Goal: Find contact information: Find contact information

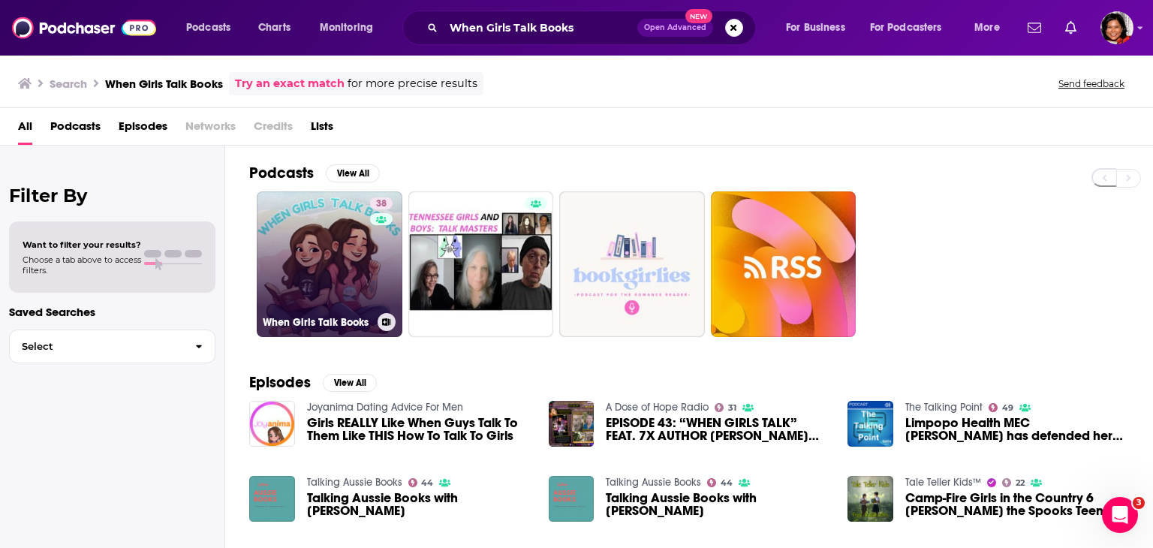
click at [318, 261] on link "38 When Girls Talk Books" at bounding box center [330, 264] width 146 height 146
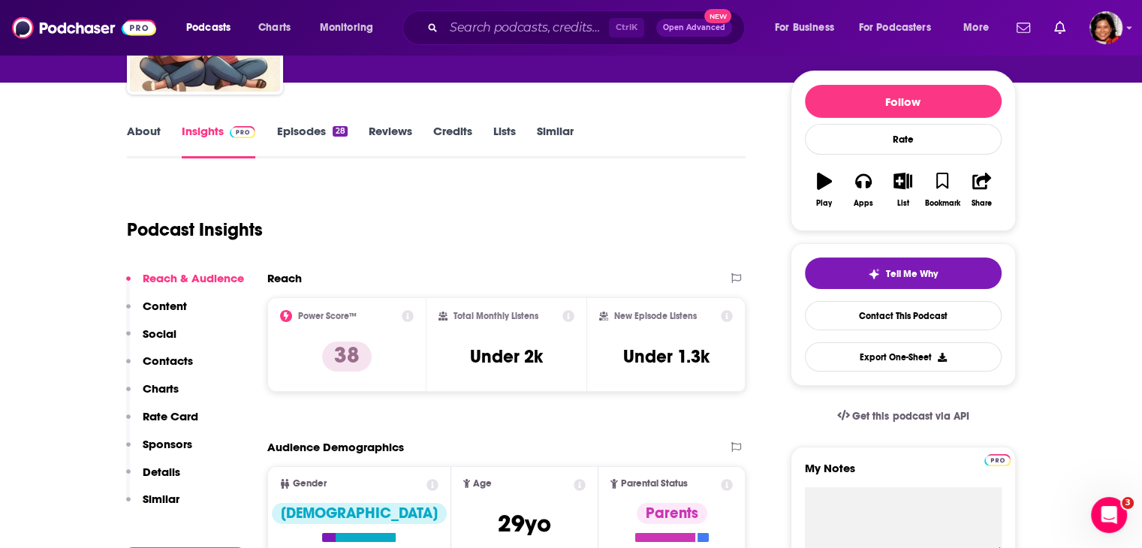
scroll to position [75, 0]
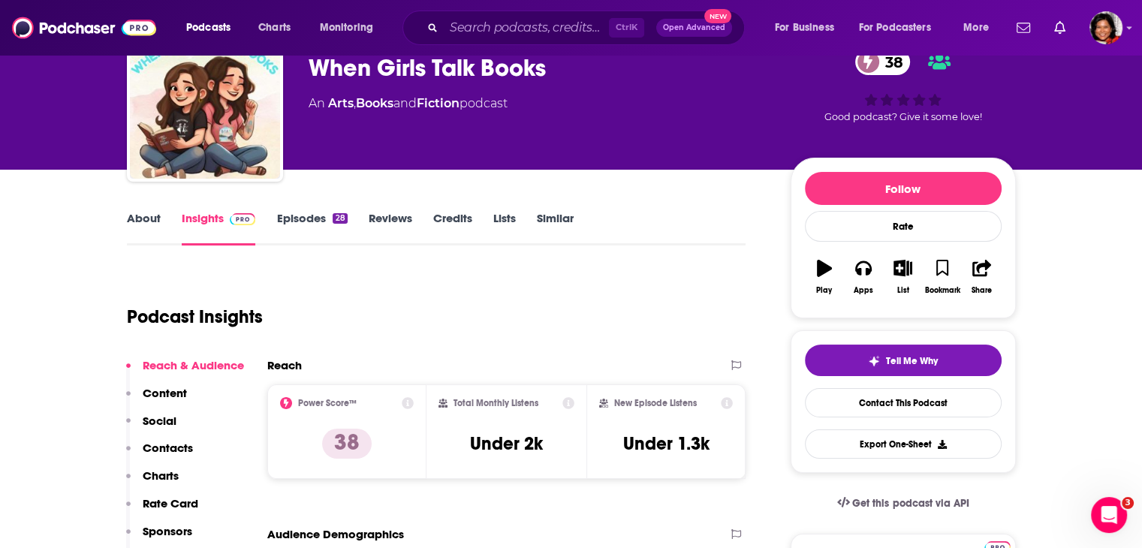
click at [142, 215] on link "About" at bounding box center [144, 228] width 34 height 35
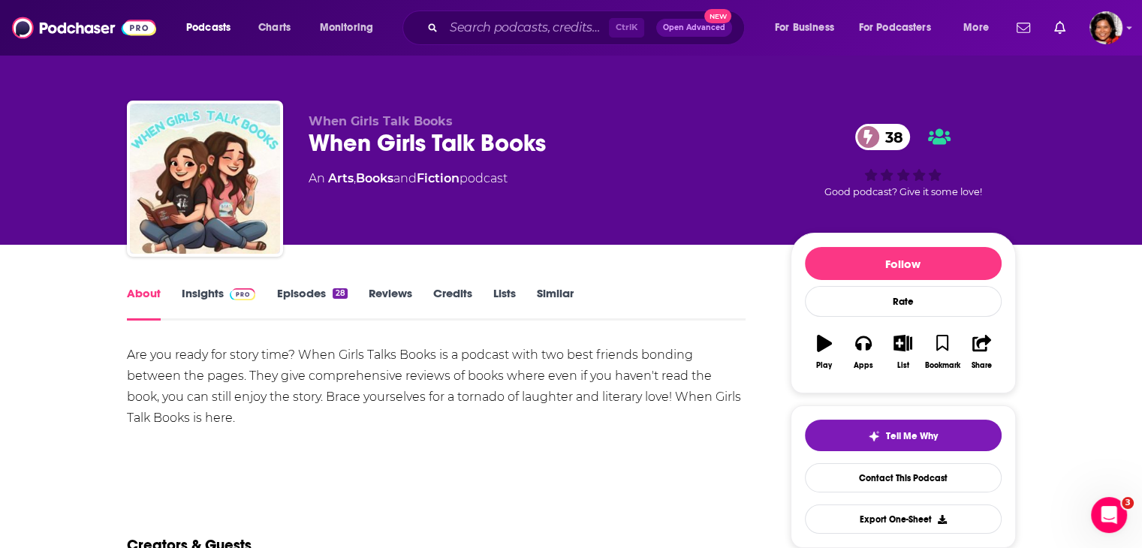
click at [203, 294] on link "Insights" at bounding box center [219, 303] width 74 height 35
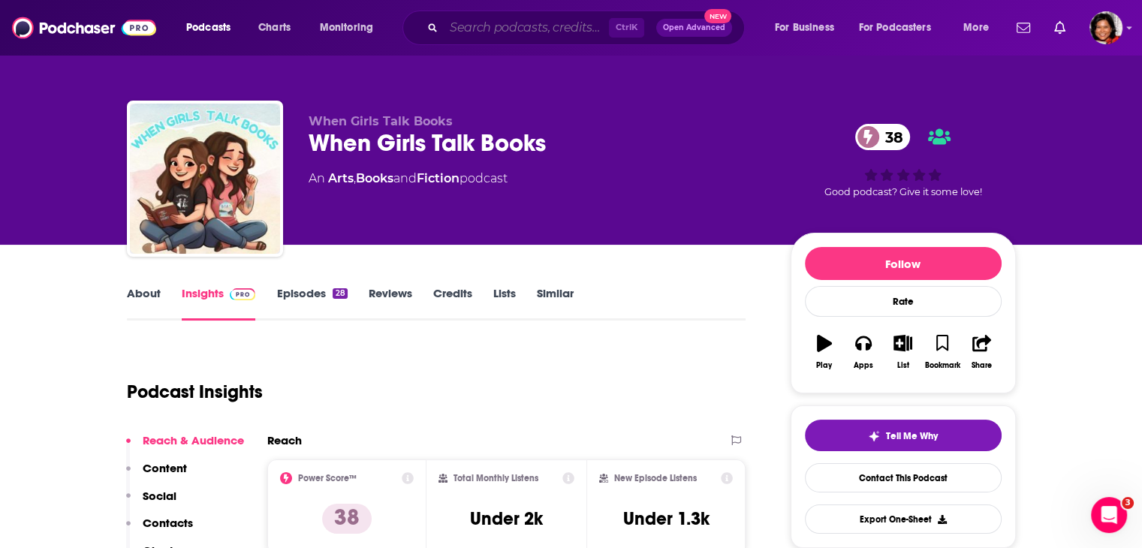
click at [454, 25] on input "Search podcasts, credits, & more..." at bounding box center [526, 28] width 165 height 24
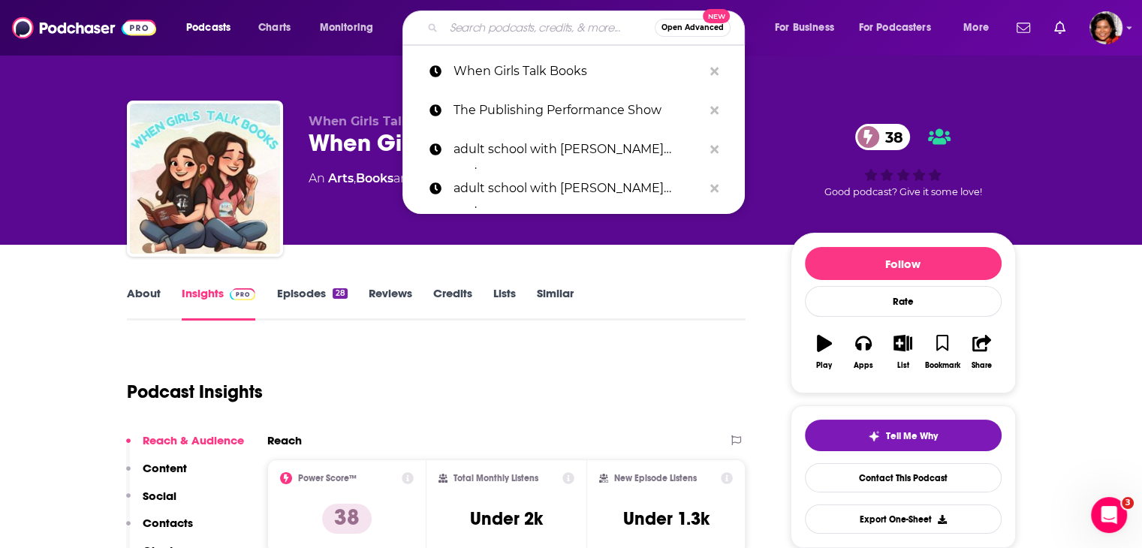
paste input "[EMAIL_ADDRESS][DOMAIN_NAME]"
type input "[EMAIL_ADDRESS][DOMAIN_NAME]"
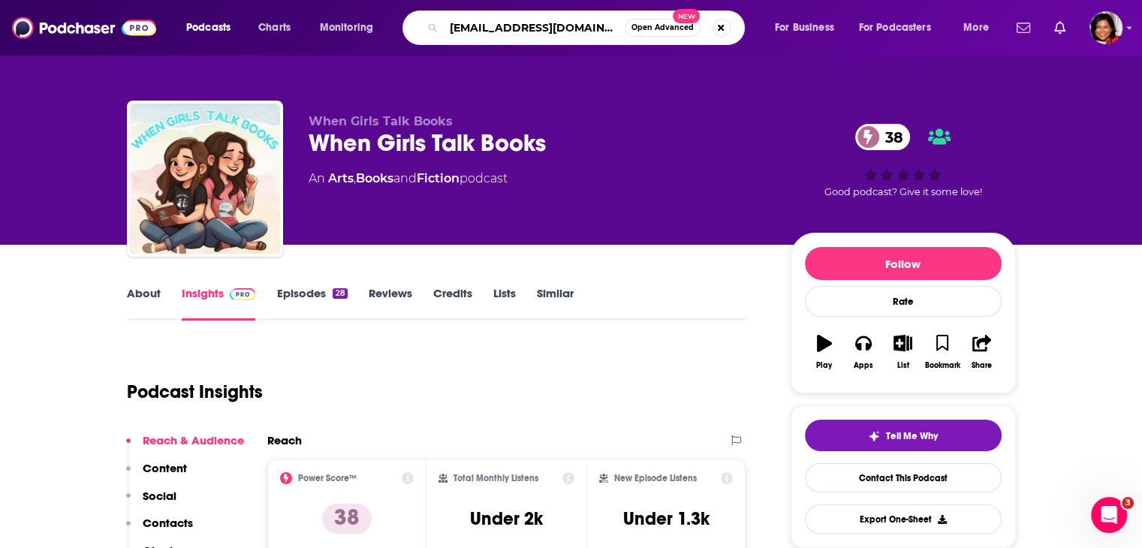
scroll to position [0, 2]
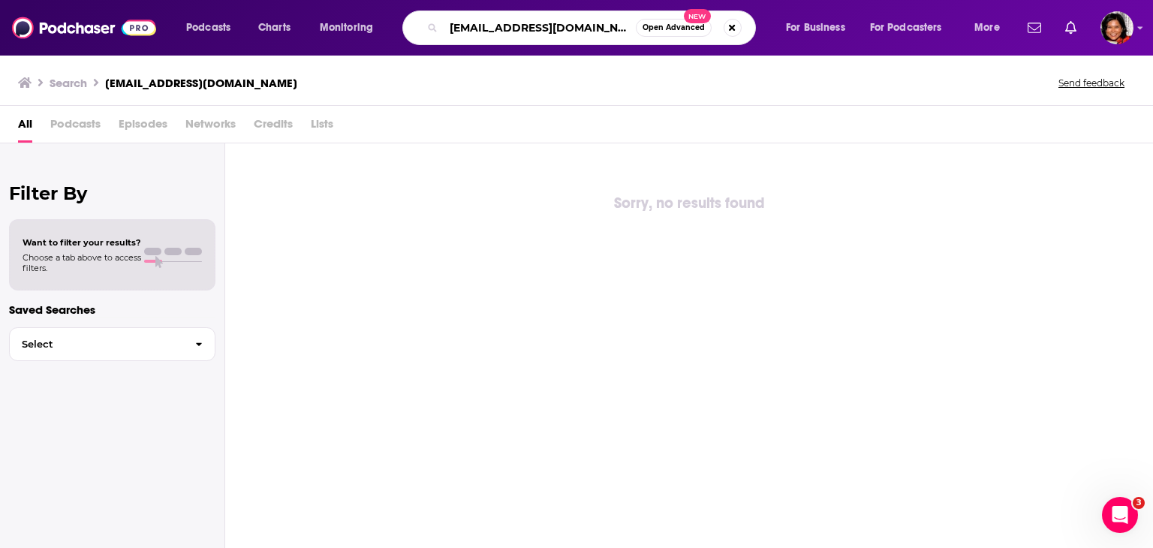
drag, startPoint x: 528, startPoint y: 25, endPoint x: 628, endPoint y: 22, distance: 99.1
click at [628, 22] on input "[EMAIL_ADDRESS][DOMAIN_NAME]" at bounding box center [540, 28] width 192 height 24
type input "fictionfanatics"
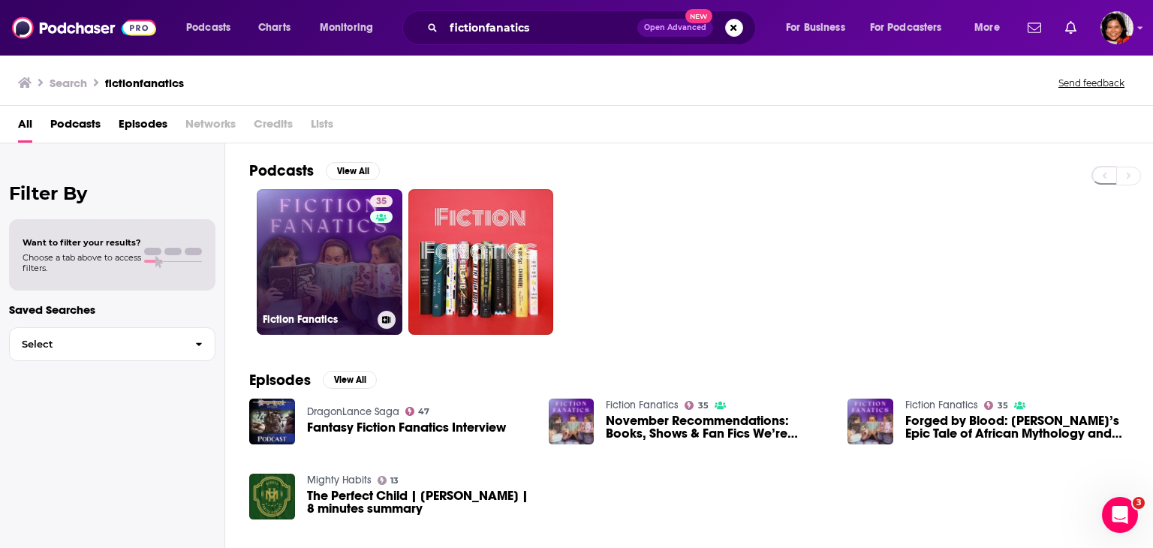
click at [360, 247] on link "35 Fiction Fanatics" at bounding box center [330, 262] width 146 height 146
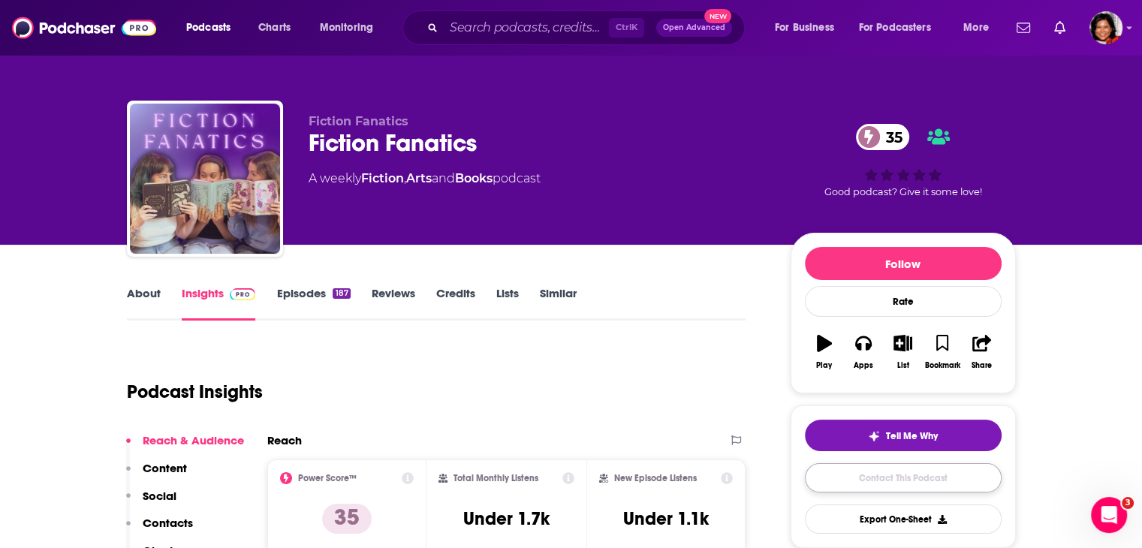
click at [869, 477] on link "Contact This Podcast" at bounding box center [903, 477] width 197 height 29
click at [145, 292] on link "About" at bounding box center [144, 303] width 34 height 35
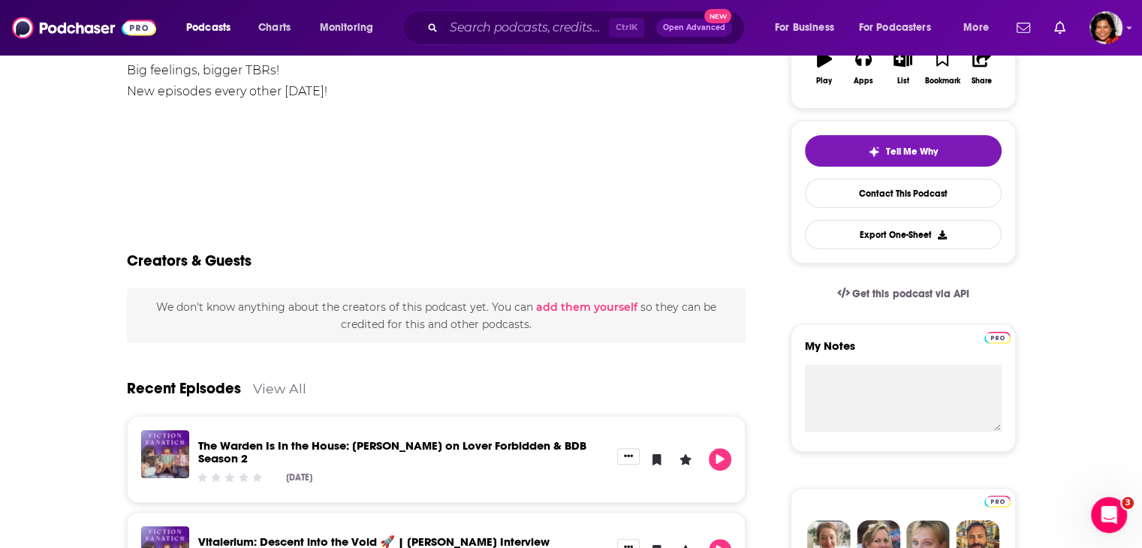
scroll to position [300, 0]
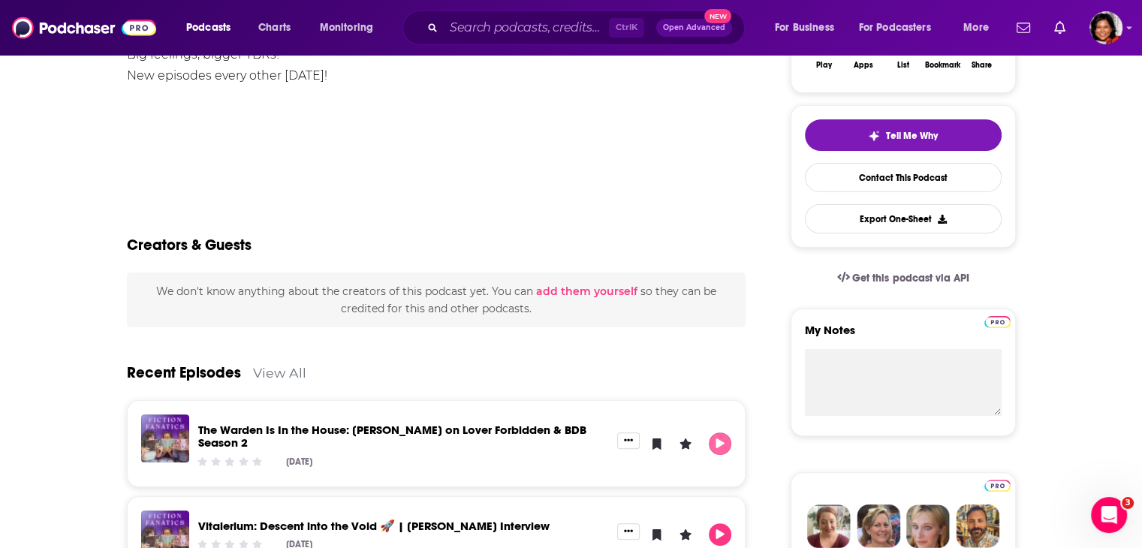
click at [725, 438] on icon "Play" at bounding box center [720, 443] width 12 height 10
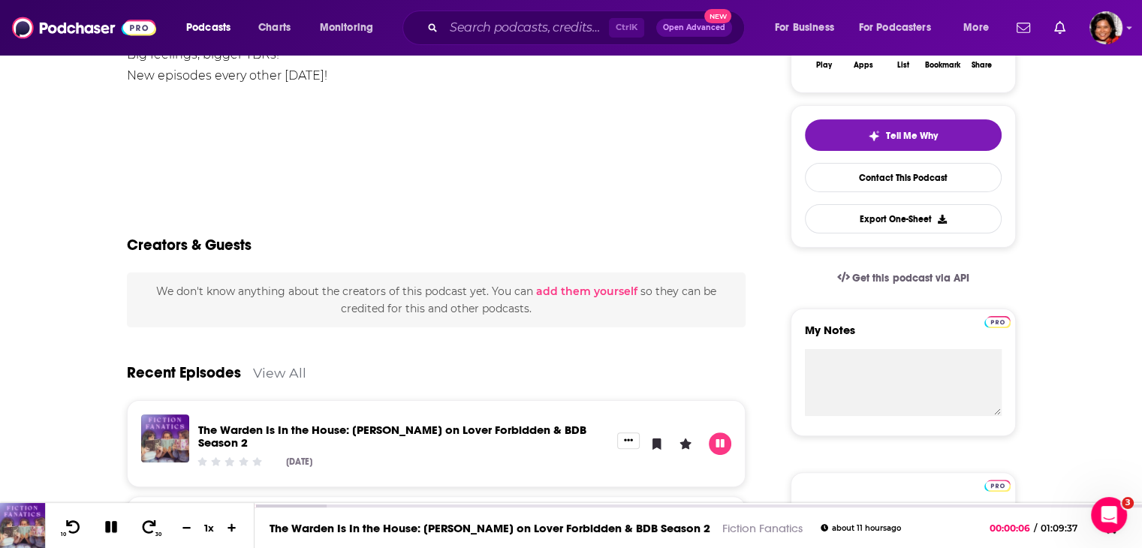
click at [689, 221] on div "Creators & Guests" at bounding box center [436, 236] width 619 height 73
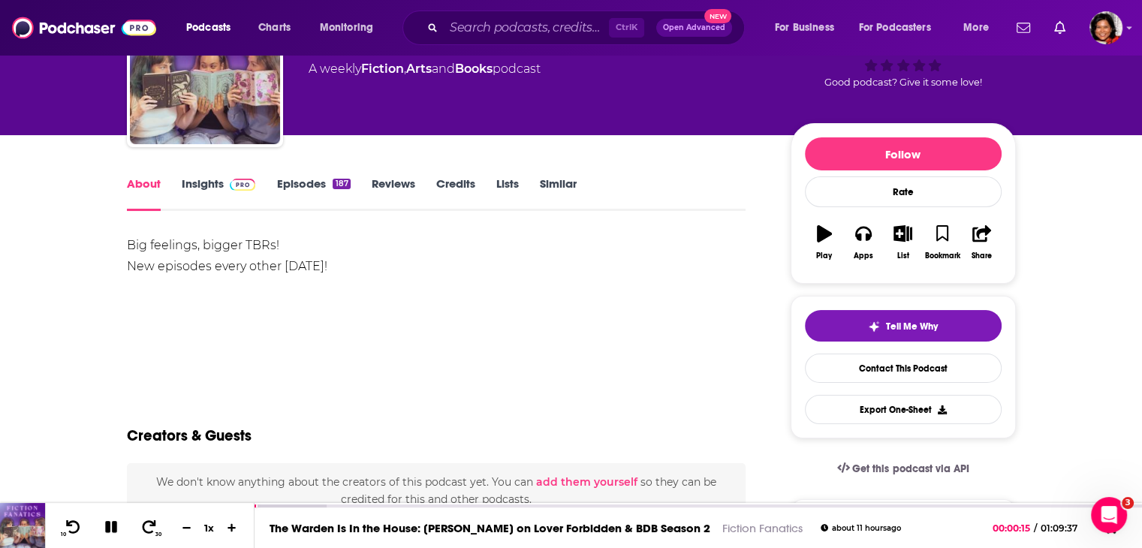
scroll to position [0, 0]
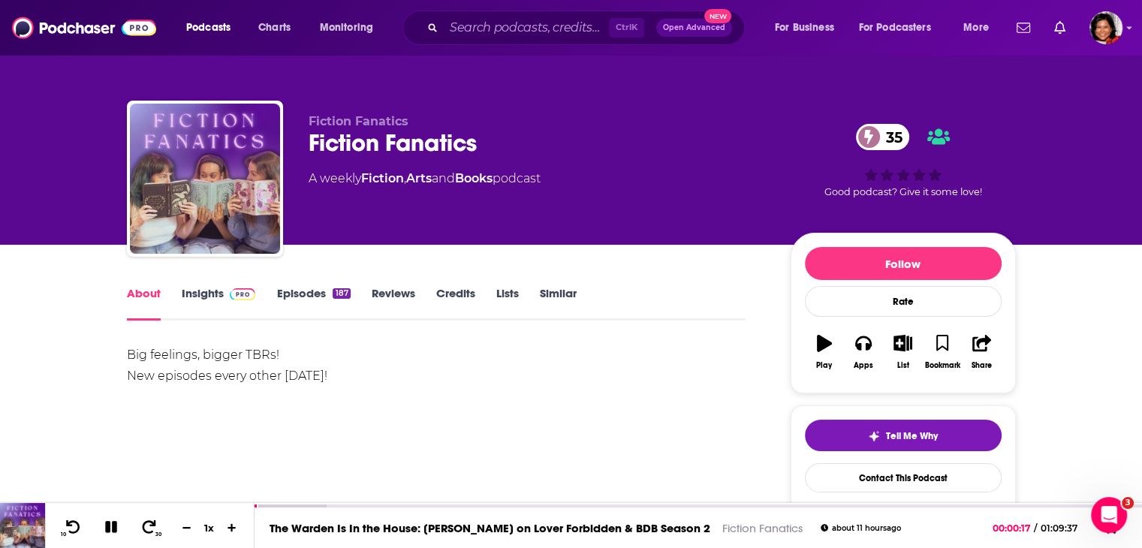
click at [195, 292] on link "Insights" at bounding box center [219, 303] width 74 height 35
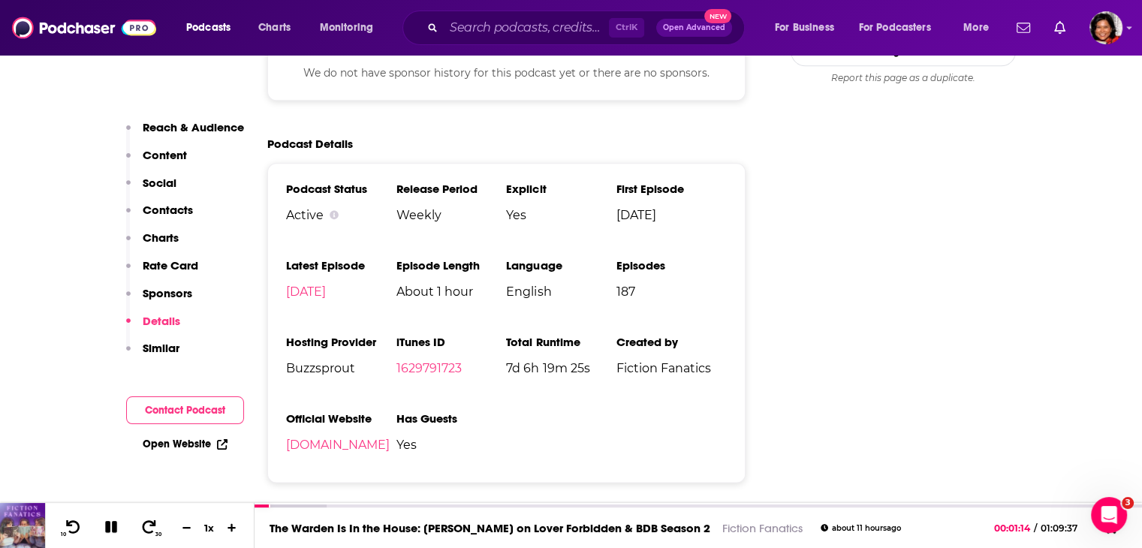
scroll to position [1877, 0]
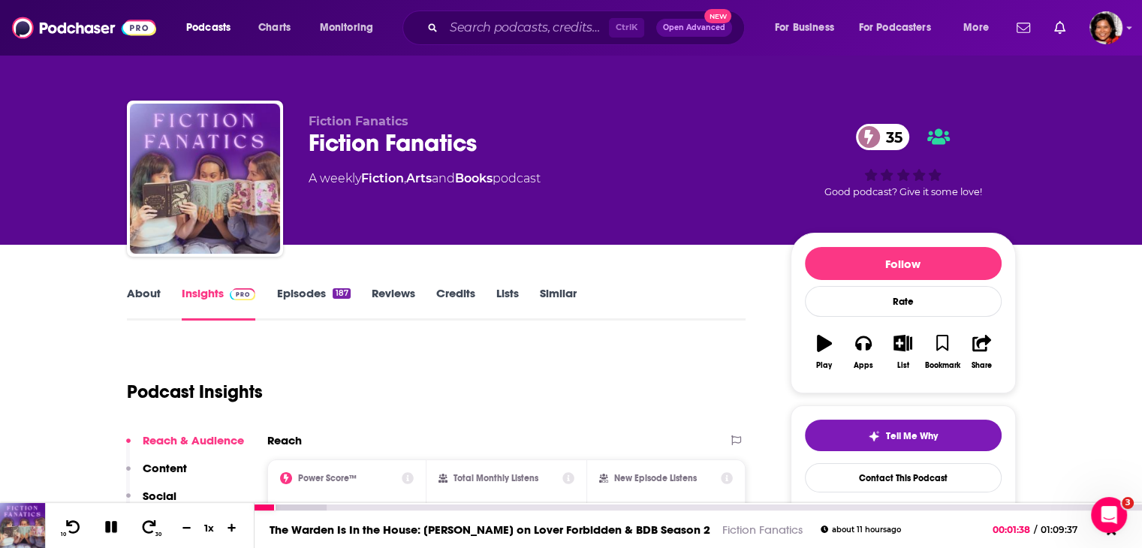
click at [112, 524] on icon at bounding box center [111, 527] width 12 height 12
